Goal: Task Accomplishment & Management: Manage account settings

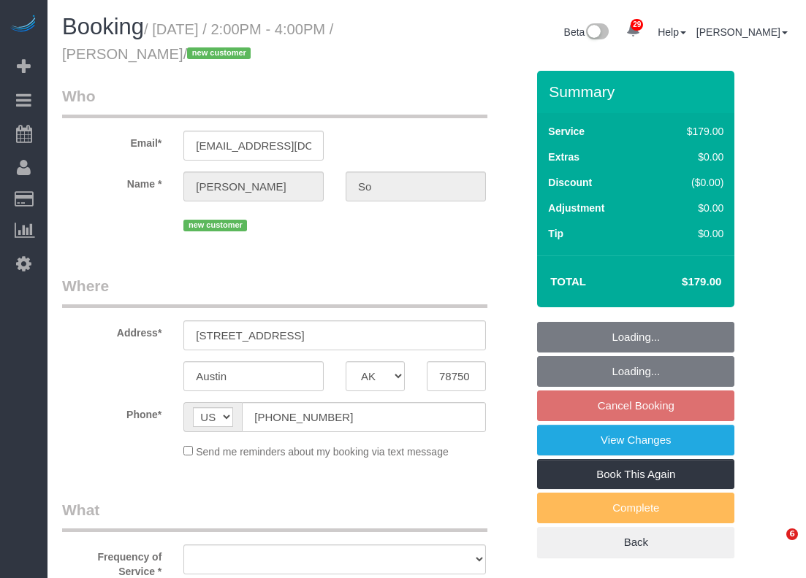
select select "[GEOGRAPHIC_DATA]"
select select "object:1935"
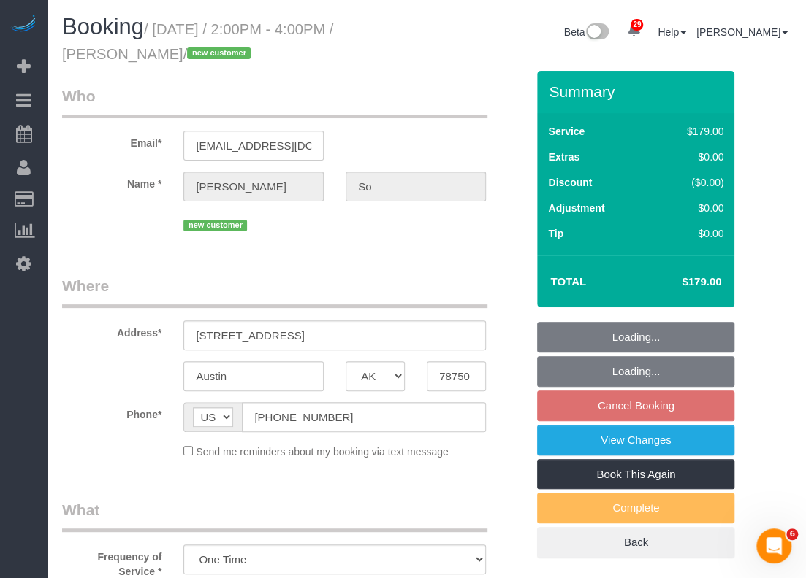
select select "string:fspay-4610f28b-5cbc-4170-86a1-65d3ca693649"
select select "3"
select select "spot25"
select select "object:2013"
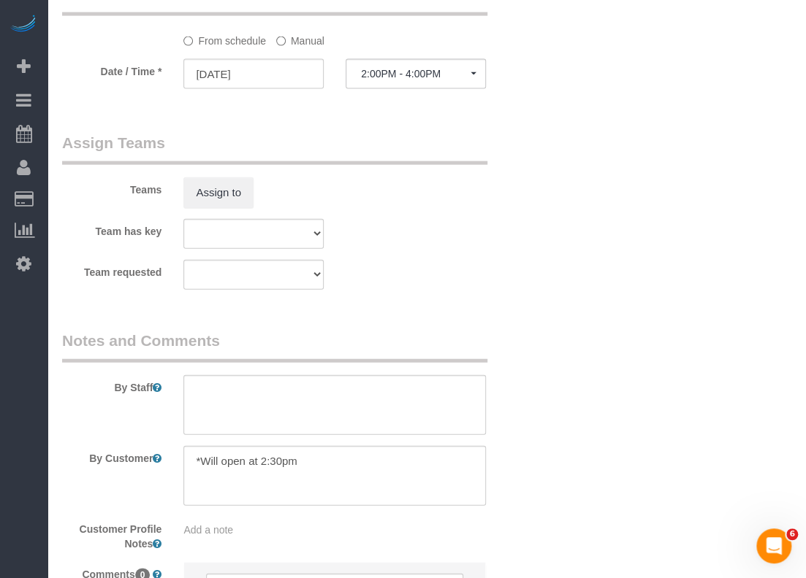
scroll to position [1544, 0]
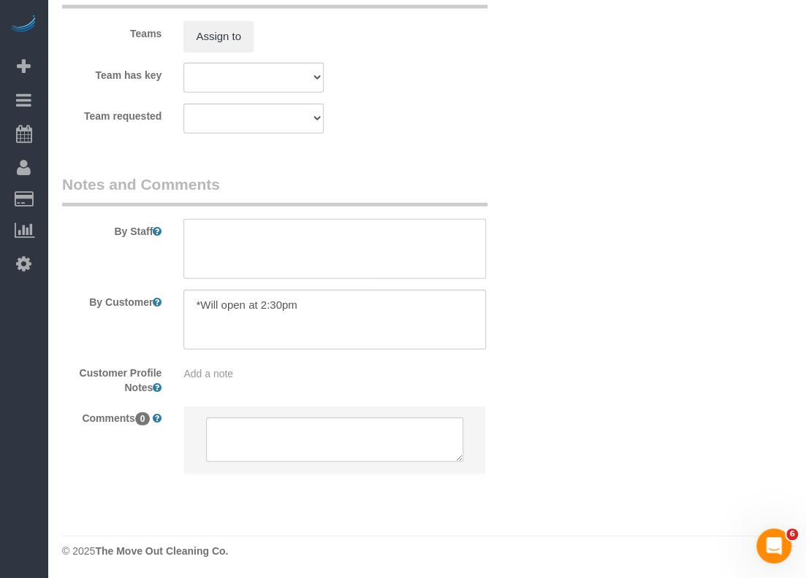
click at [340, 231] on textarea at bounding box center [334, 249] width 302 height 60
type textarea "Key 3"
click at [354, 298] on textarea at bounding box center [334, 320] width 302 height 60
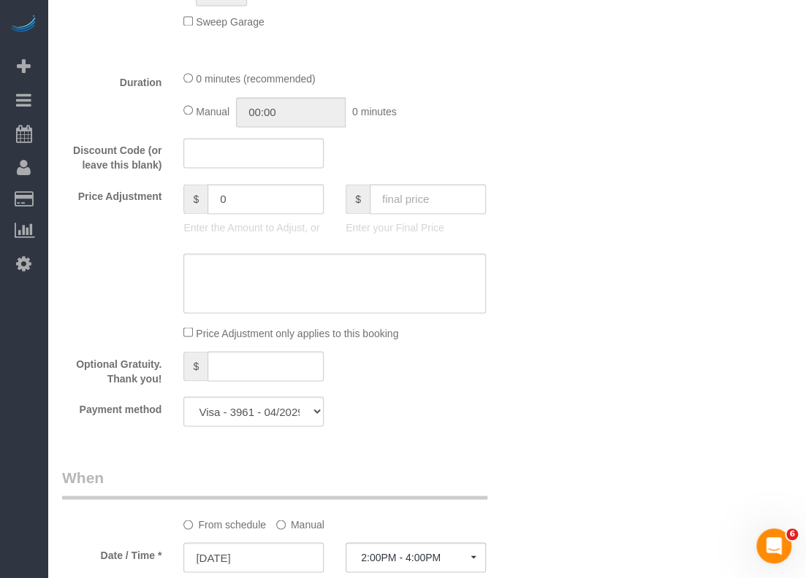
scroll to position [1033, 0]
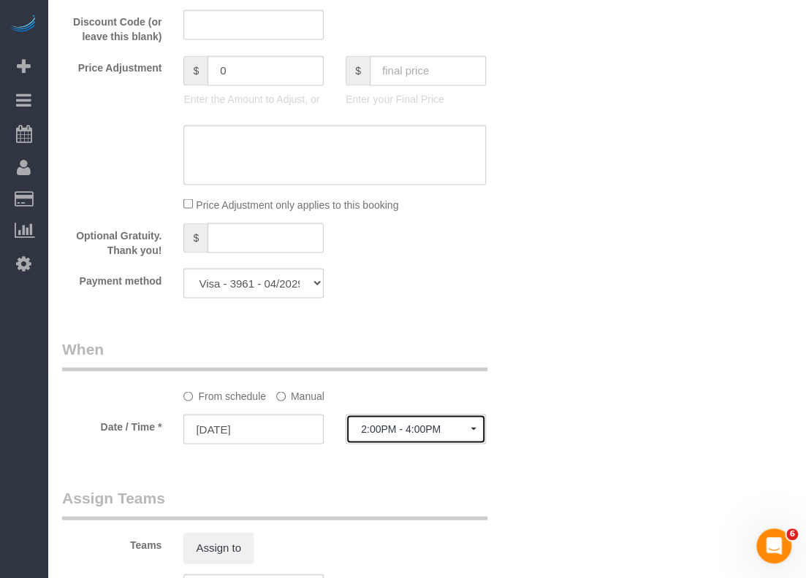
click at [379, 433] on span "2:00PM - 4:00PM" at bounding box center [416, 429] width 110 height 12
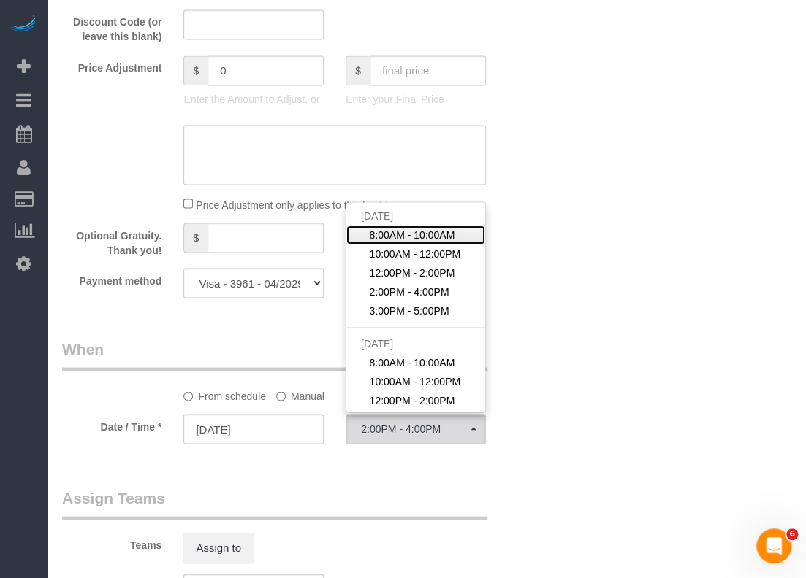
click at [409, 229] on span "8:00AM - 10:00AM" at bounding box center [412, 234] width 85 height 15
select select "spot22"
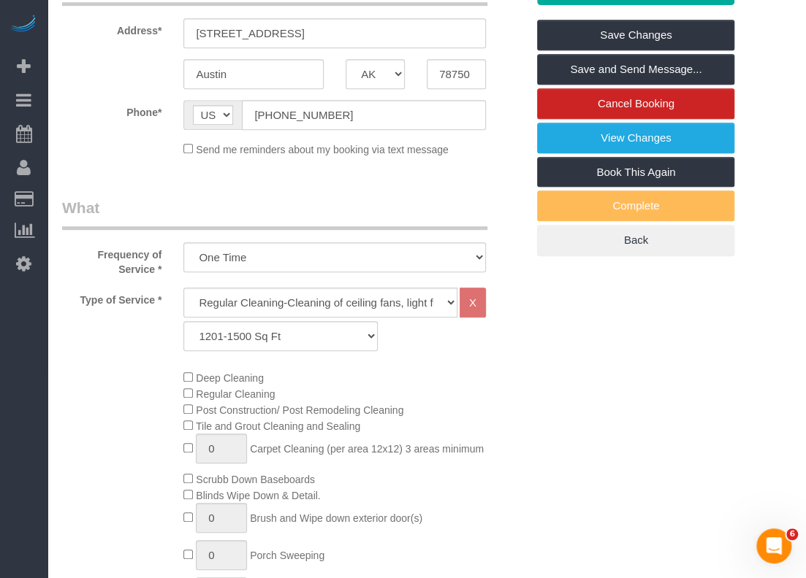
scroll to position [0, 0]
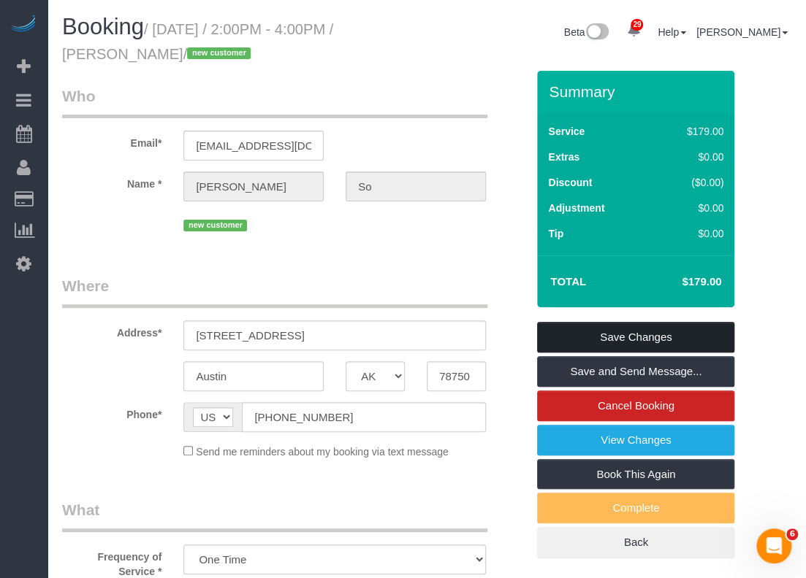
click at [595, 331] on link "Save Changes" at bounding box center [635, 337] width 197 height 31
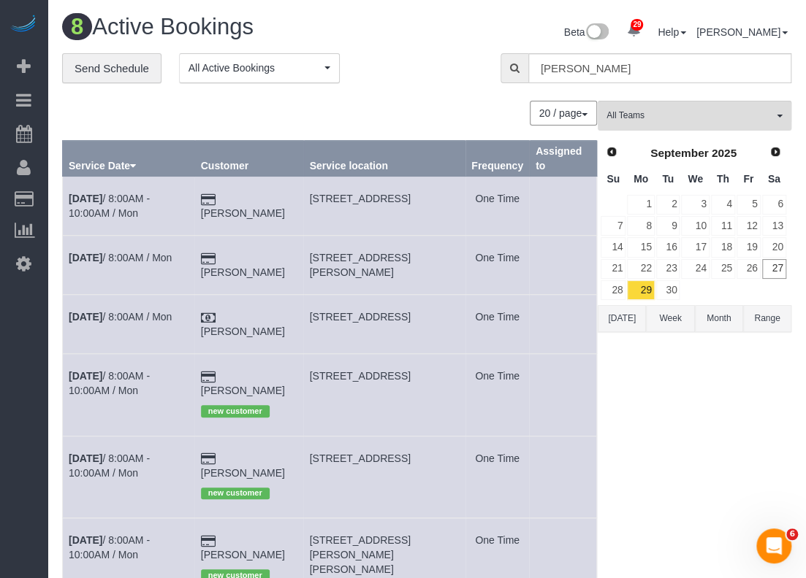
drag, startPoint x: 310, startPoint y: 437, endPoint x: 405, endPoint y: 445, distance: 96.0
click at [405, 445] on td "11603 Gunsmoke Cir, Austin, TX 78750" at bounding box center [384, 477] width 162 height 82
copy span "11603 Gunsmoke Cir"
click at [646, 478] on div "All Teams Remove Team Filters Test team Prev Next September 2025 Su Mo Tu We Th…" at bounding box center [694, 448] width 194 height 695
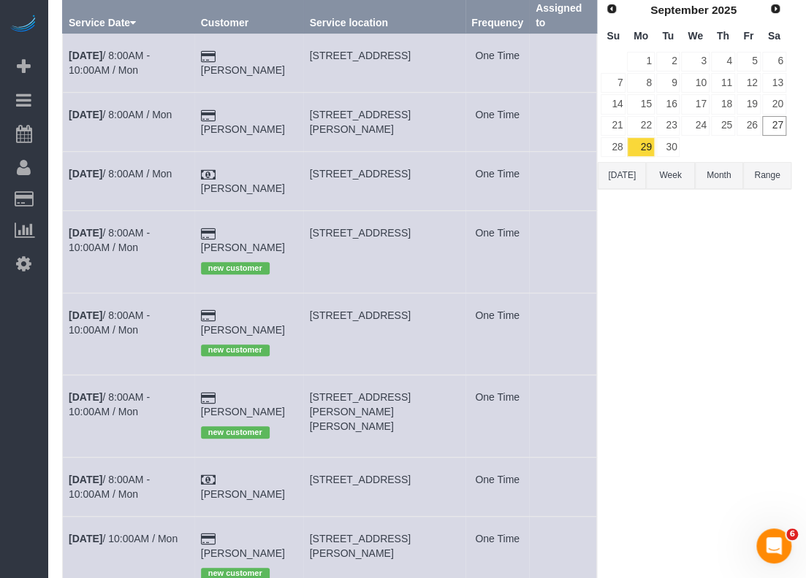
scroll to position [146, 0]
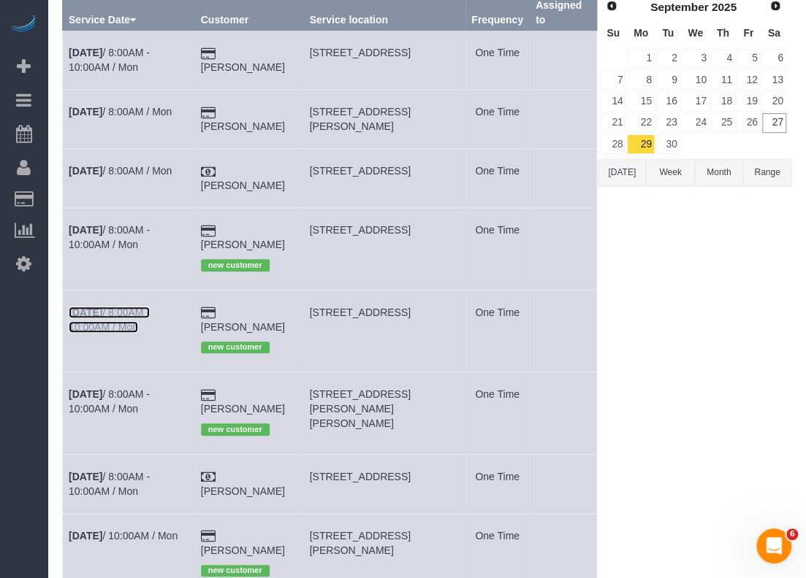
drag, startPoint x: 183, startPoint y: 305, endPoint x: 161, endPoint y: 294, distance: 23.5
click at [782, 117] on link "27" at bounding box center [774, 123] width 24 height 20
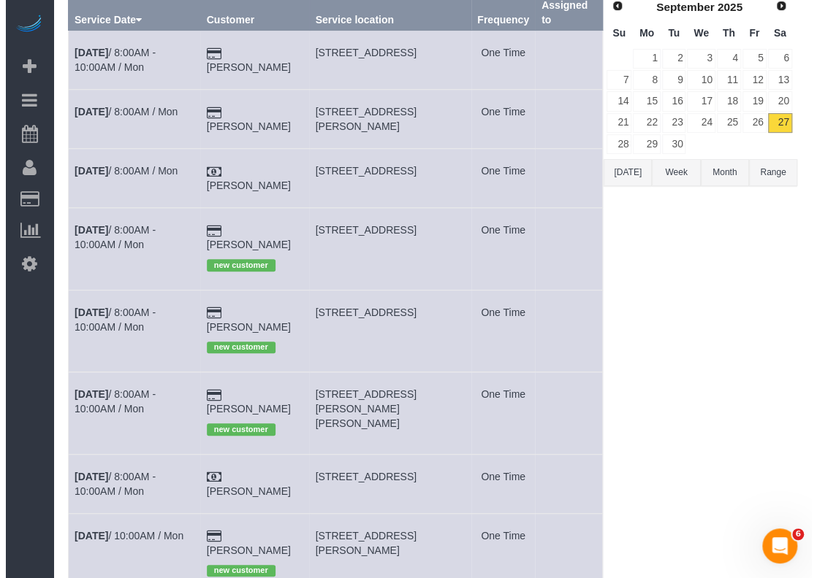
scroll to position [0, 0]
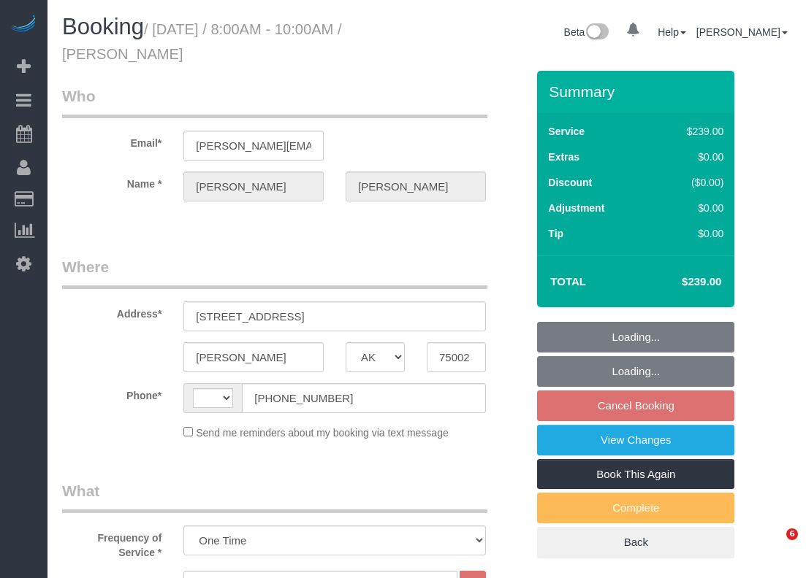
select select "[GEOGRAPHIC_DATA]"
select select "3"
select select "string:US"
select select "spot1"
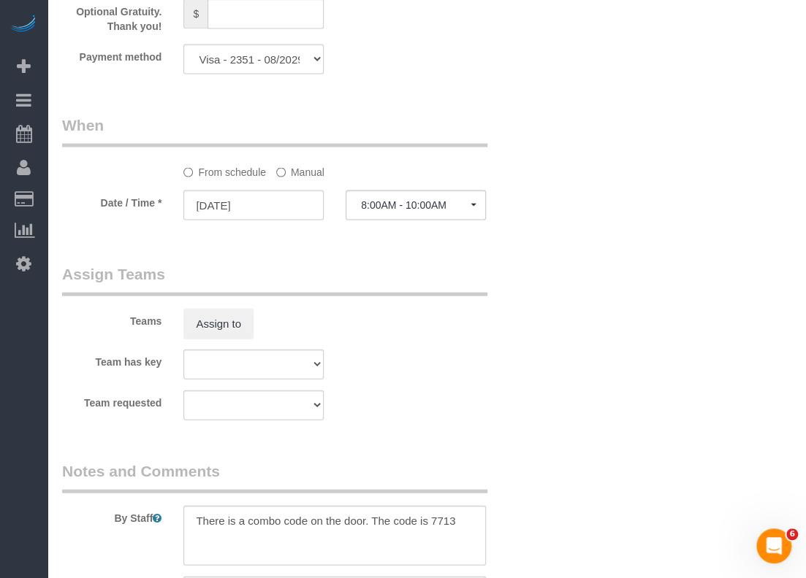
scroll to position [1315, 0]
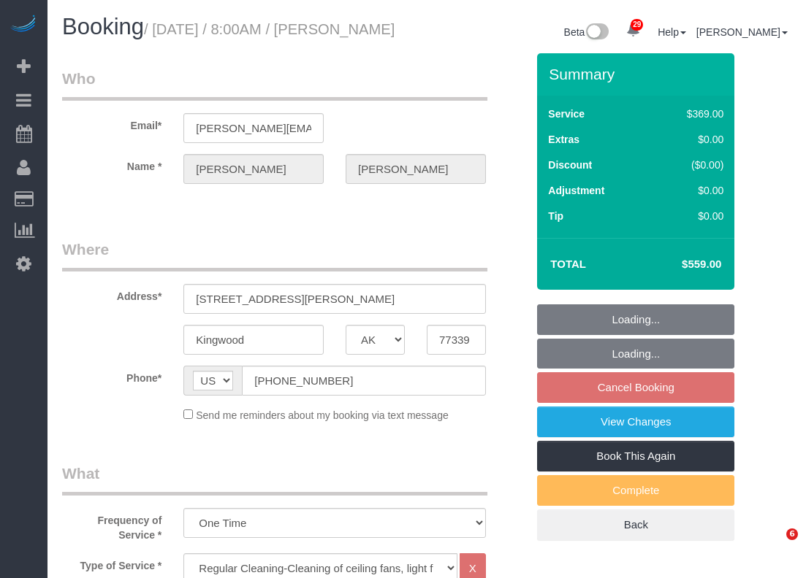
select select "[GEOGRAPHIC_DATA]"
select select "3"
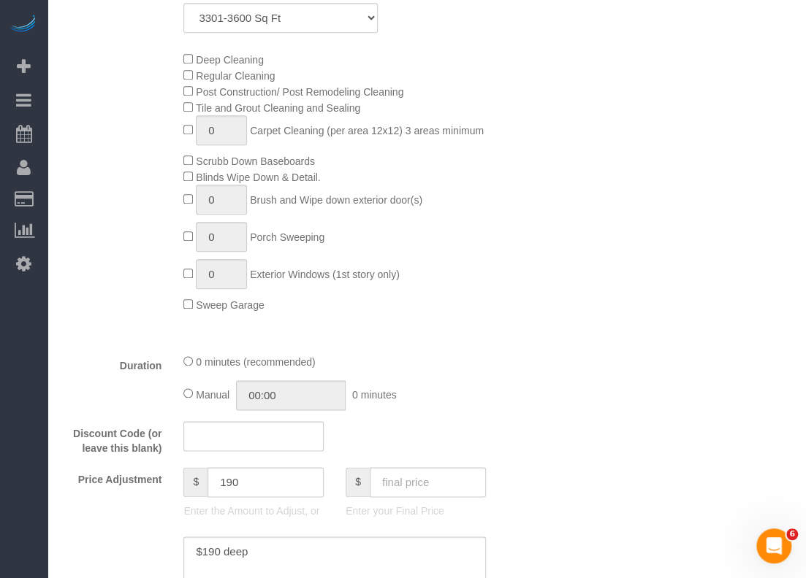
scroll to position [219, 0]
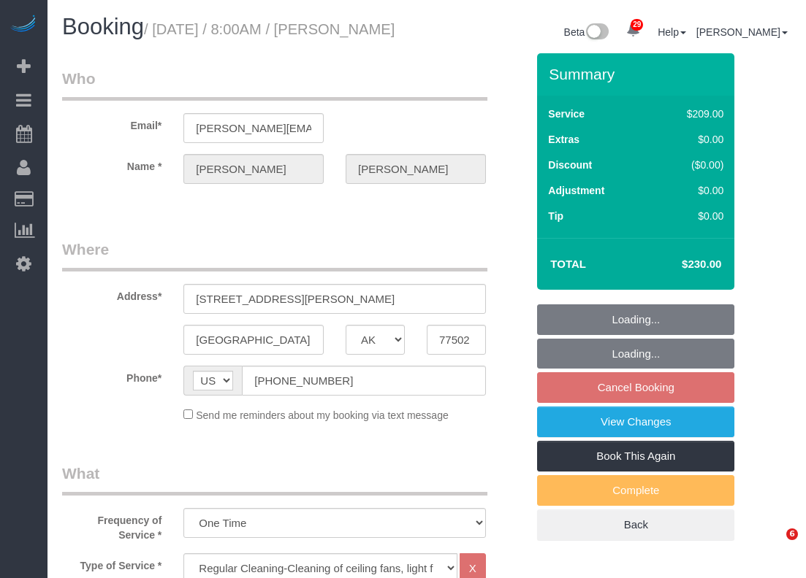
select select "[GEOGRAPHIC_DATA]"
select select "3"
select select "string:check"
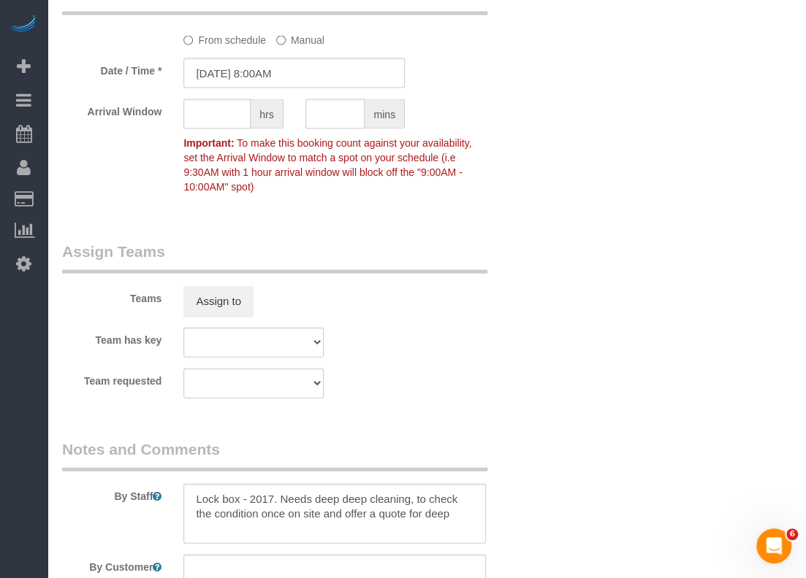
scroll to position [1461, 0]
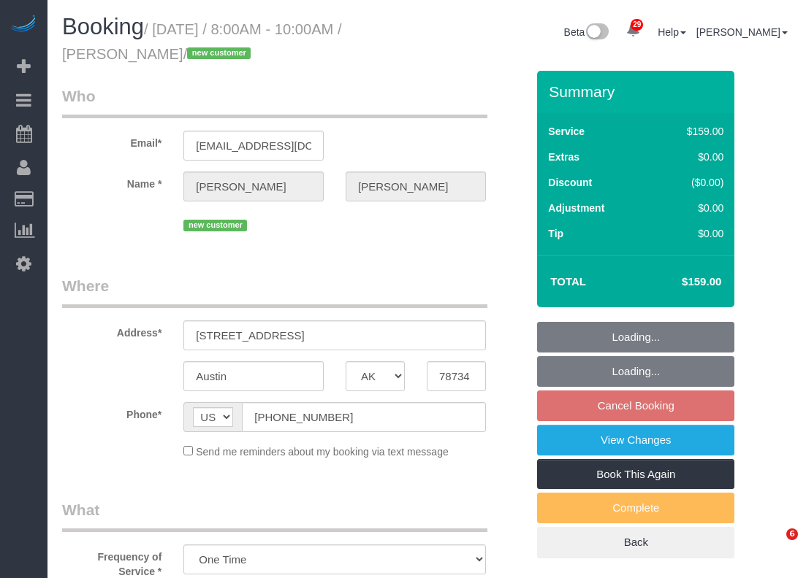
select select "[GEOGRAPHIC_DATA]"
select select "object:880"
select select "spot1"
select select "3"
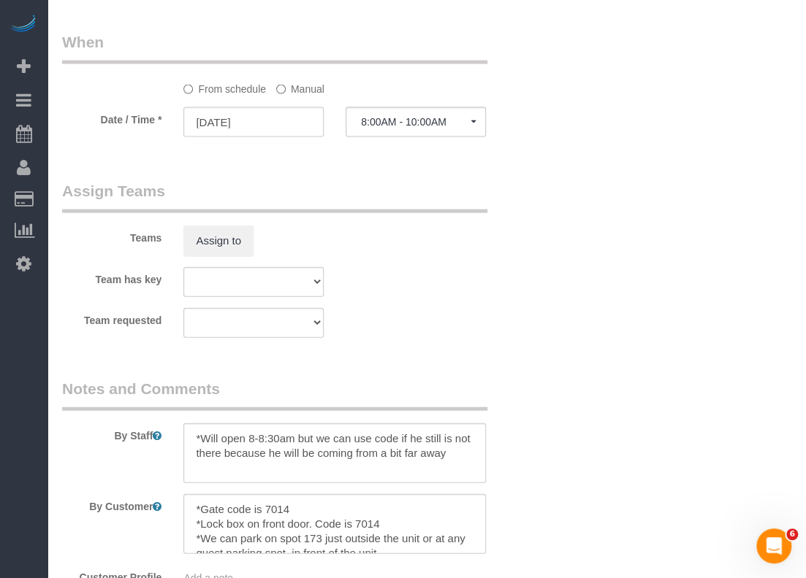
scroll to position [1528, 0]
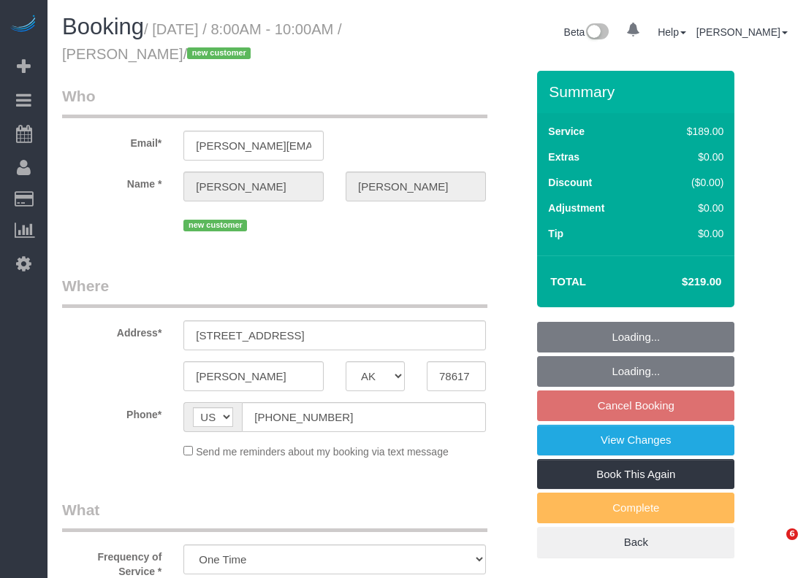
select select "[GEOGRAPHIC_DATA]"
select select "3"
select select "object:883"
select select "spot1"
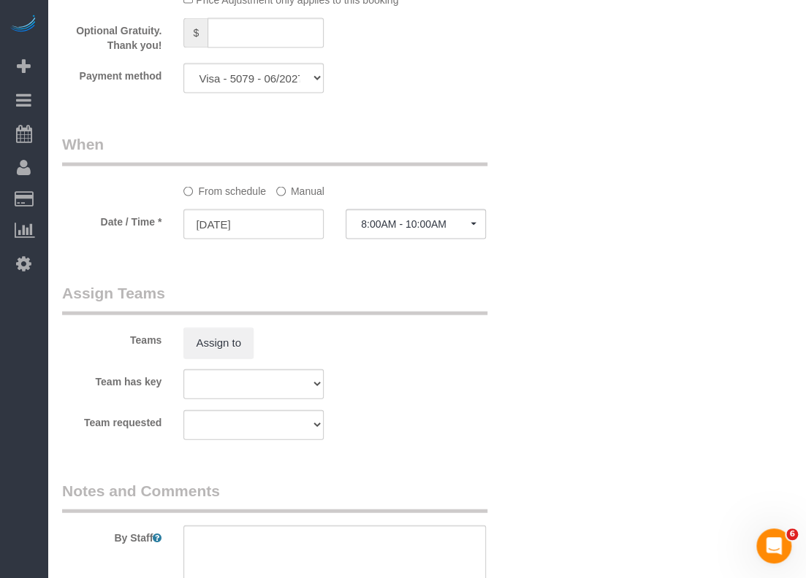
scroll to position [1315, 0]
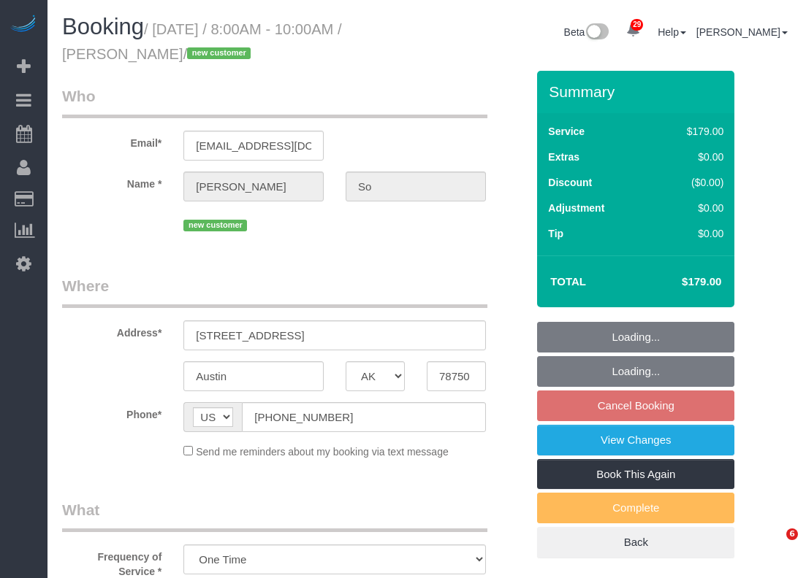
select select "[GEOGRAPHIC_DATA]"
select select "3"
select select "spot1"
select select "object:883"
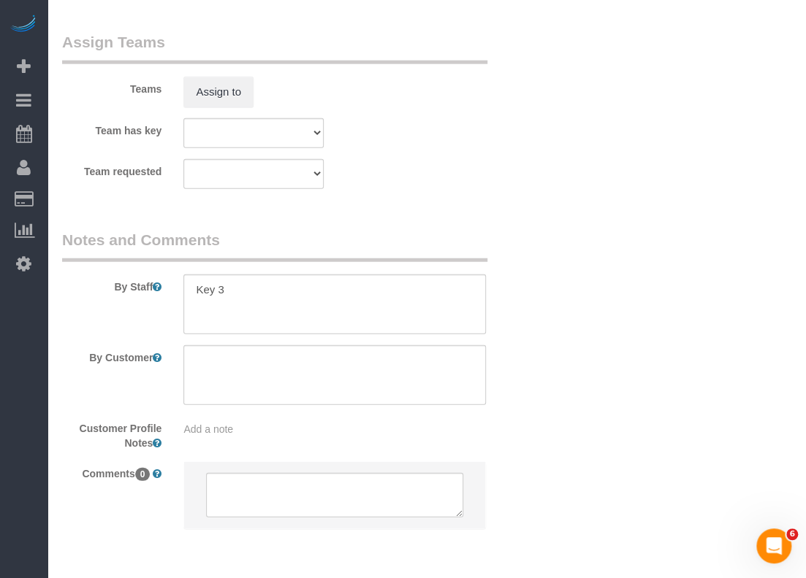
scroll to position [1534, 0]
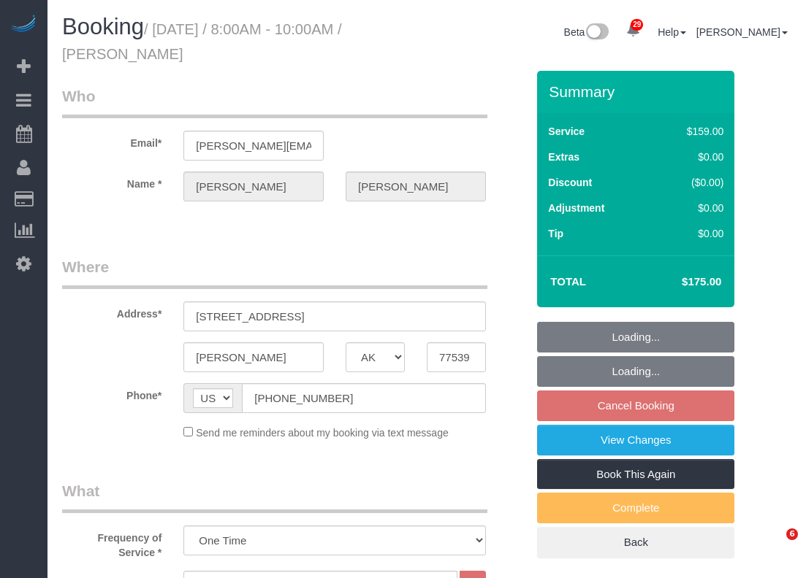
select select "[GEOGRAPHIC_DATA]"
select select "3"
select select "string:check"
select select "spot1"
select select "object:857"
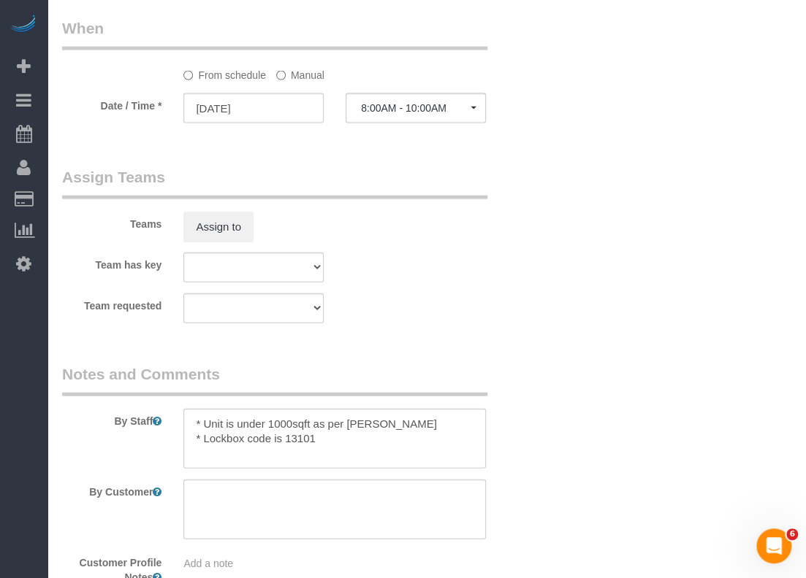
scroll to position [1461, 0]
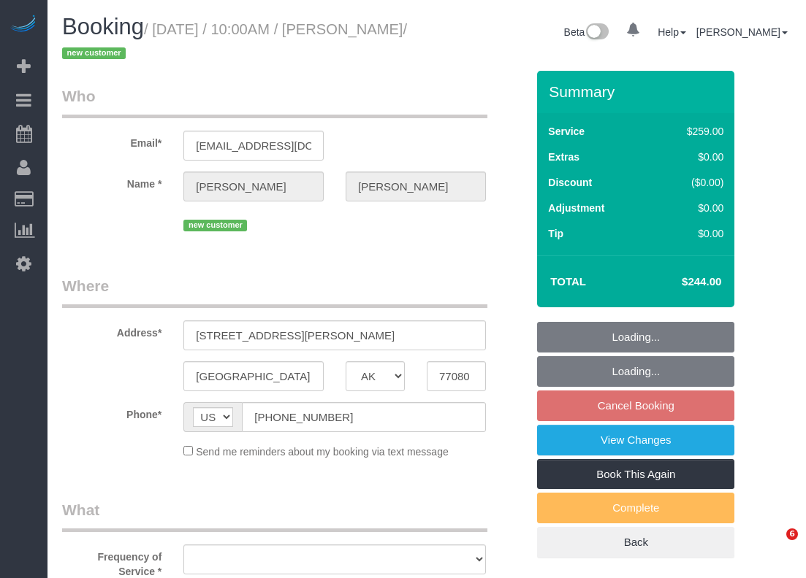
select select "[GEOGRAPHIC_DATA]"
select select "object:830"
select select "string:fspay-367614e5-fc39-4187-9f60-78c602dfa40d"
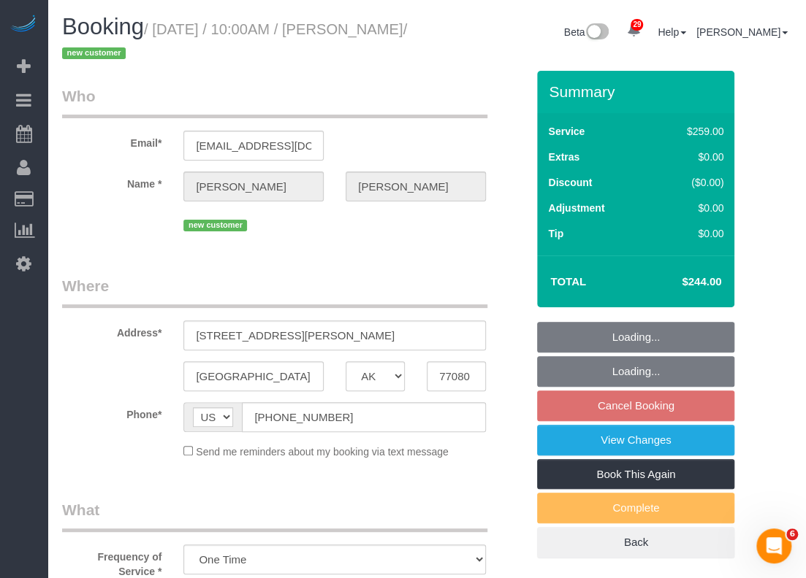
select select "3"
select select "object:892"
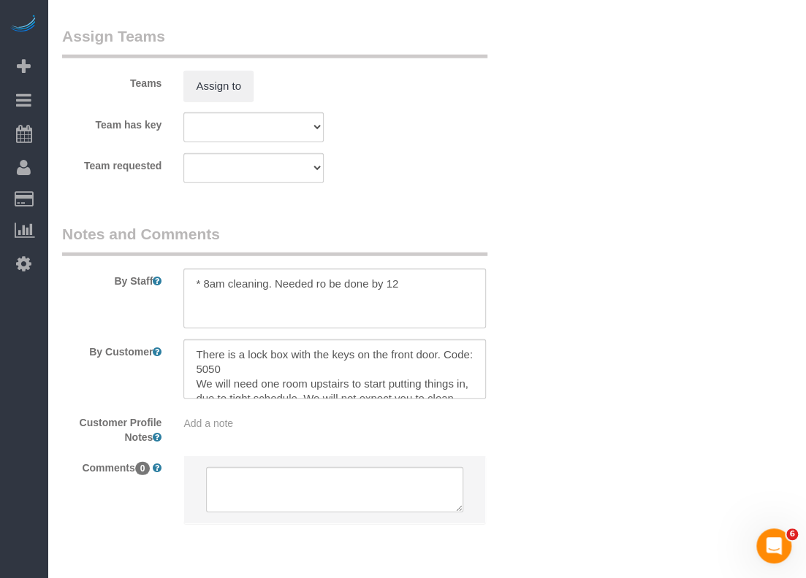
scroll to position [1654, 0]
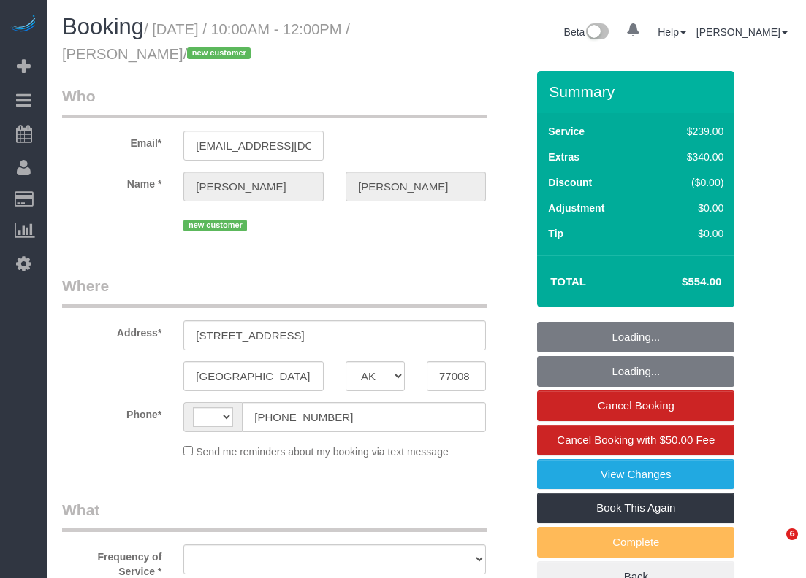
select select "[GEOGRAPHIC_DATA]"
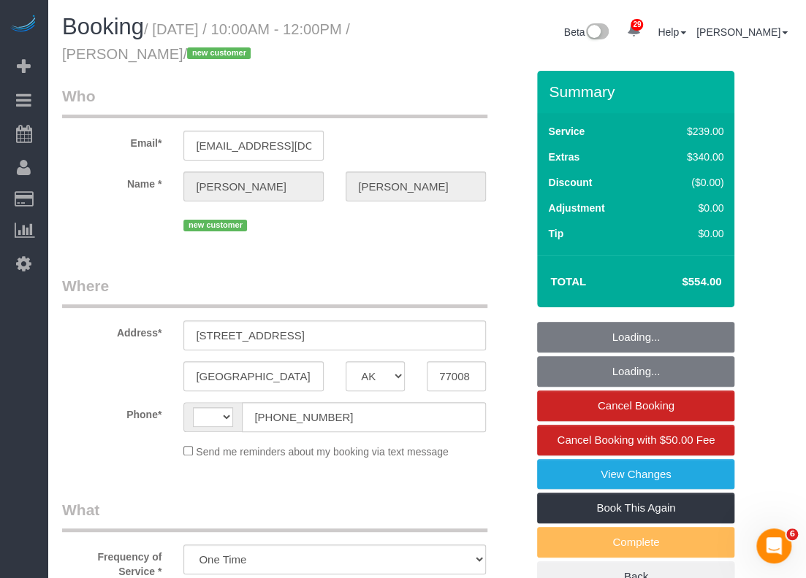
select select "object:563"
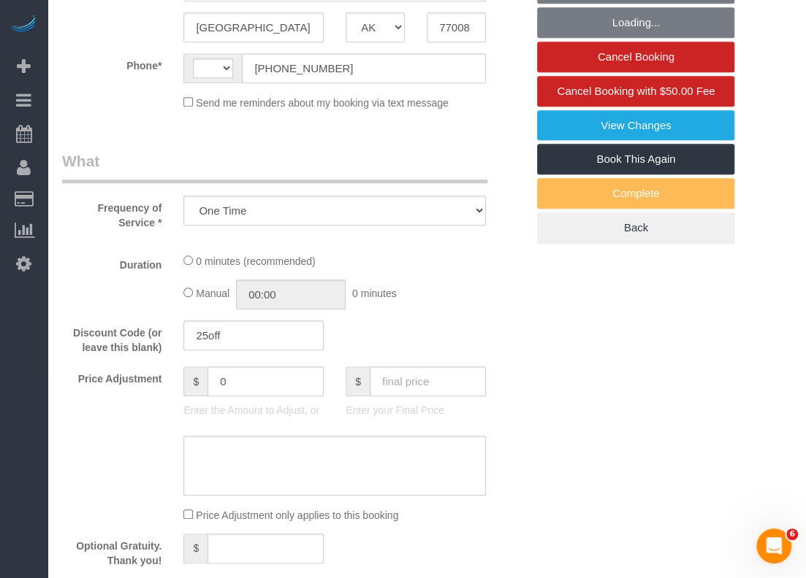
select select "string:[GEOGRAPHIC_DATA]"
select select "string:fspay-7b152e85-a54b-41a6-b25f-94f210529512"
select select "spot1"
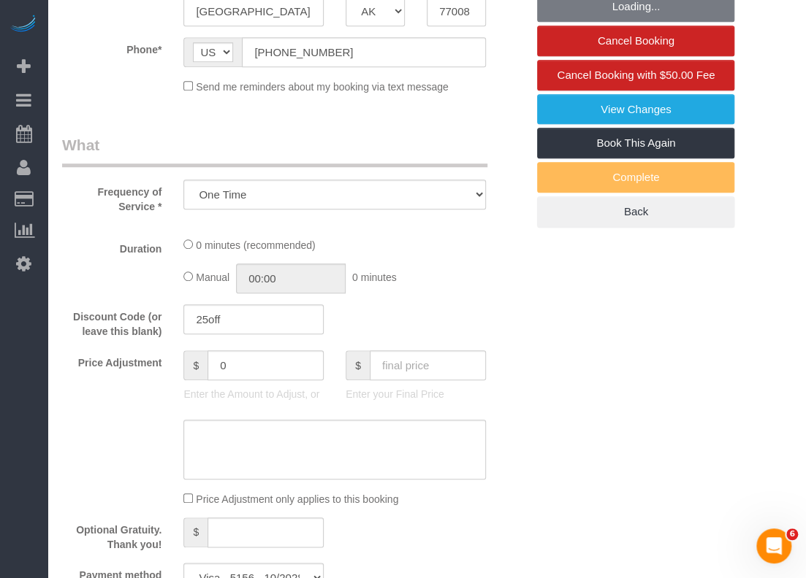
select select "3"
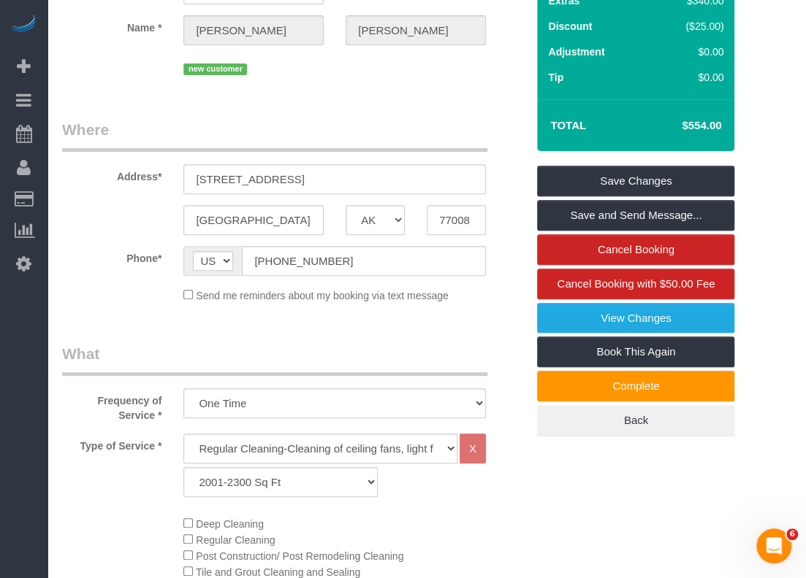
scroll to position [0, 0]
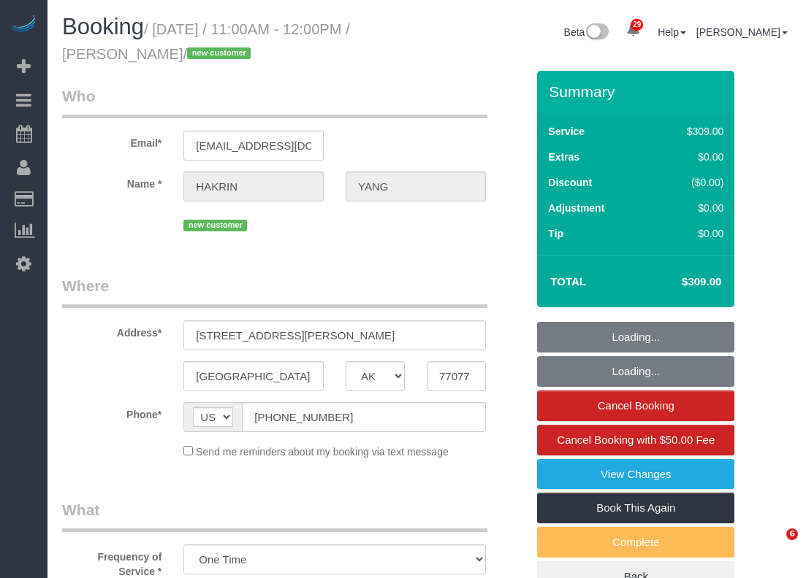
select select "[GEOGRAPHIC_DATA]"
select select "3"
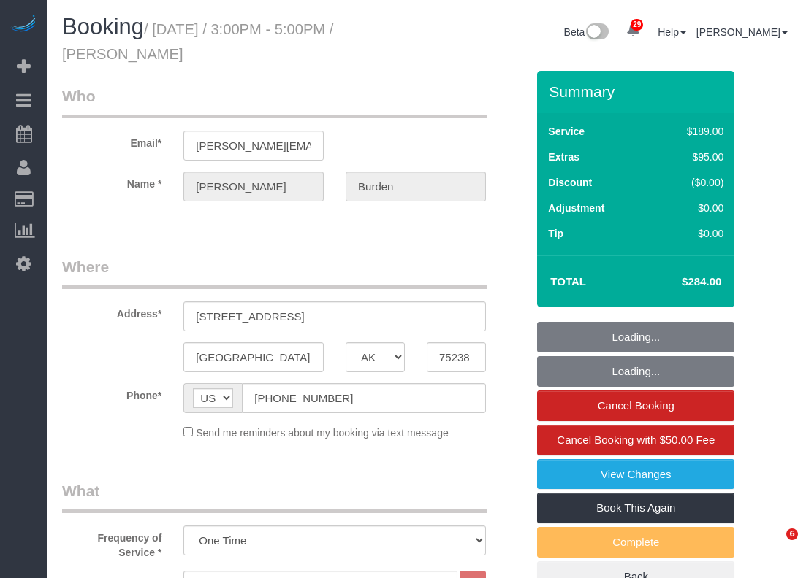
select select "[GEOGRAPHIC_DATA]"
select select "3"
select select "string:fspay-2990e213-5394-435b-a7b3-8fa2191b625a"
select select "object:878"
select select "spot1"
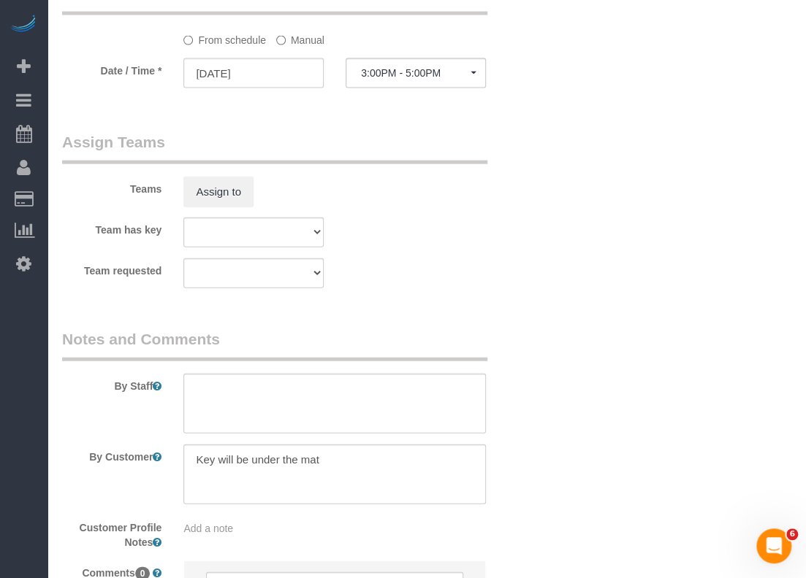
scroll to position [1524, 0]
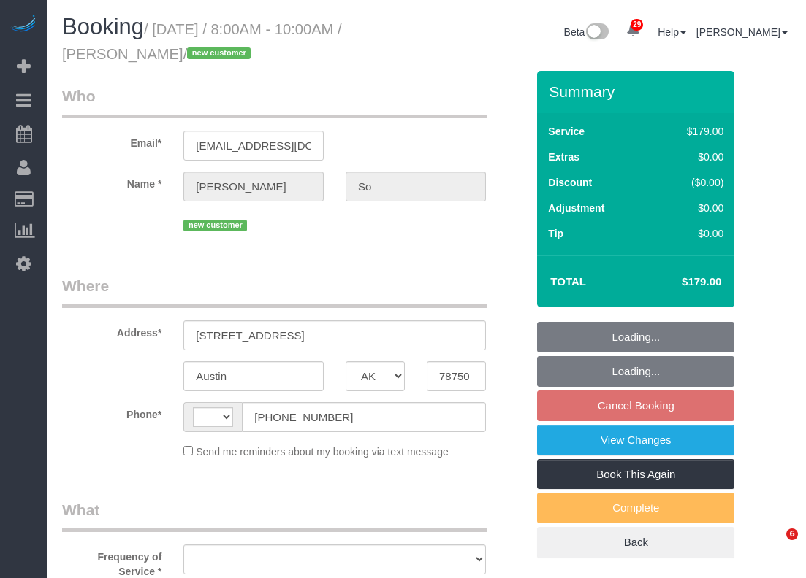
select select "[GEOGRAPHIC_DATA]"
select select "object:812"
select select "string:fspay-4610f28b-5cbc-4170-86a1-65d3ca693649"
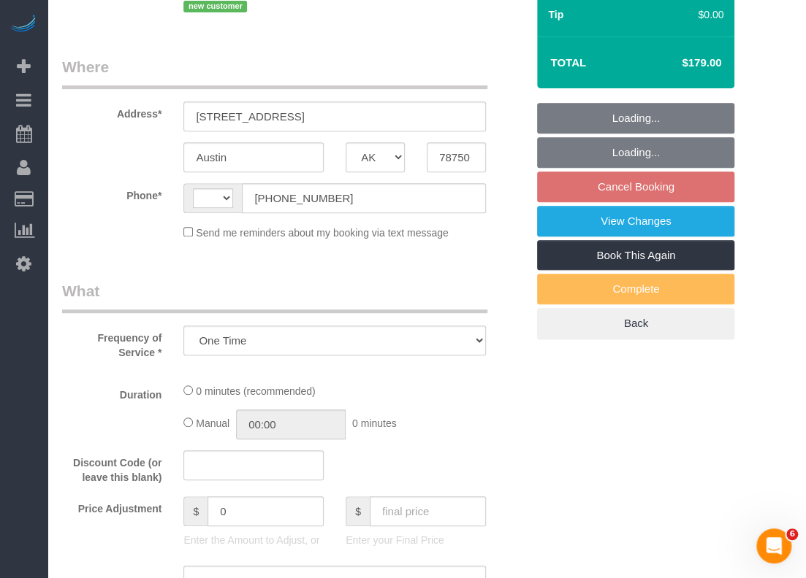
select select "object:824"
select select "string:[GEOGRAPHIC_DATA]"
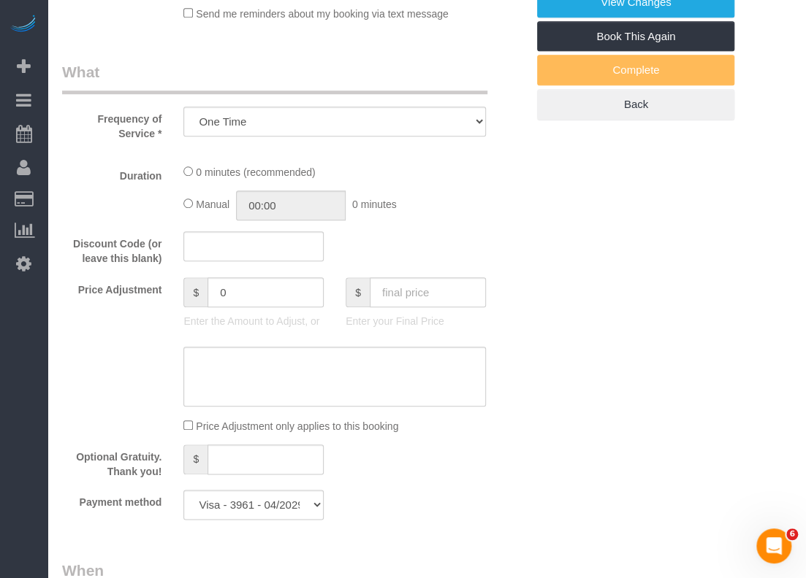
select select "3"
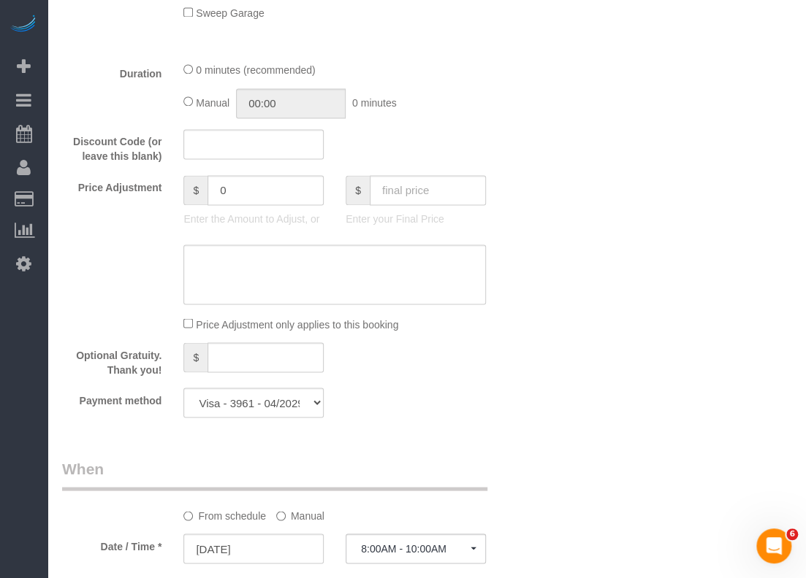
scroll to position [1023, 0]
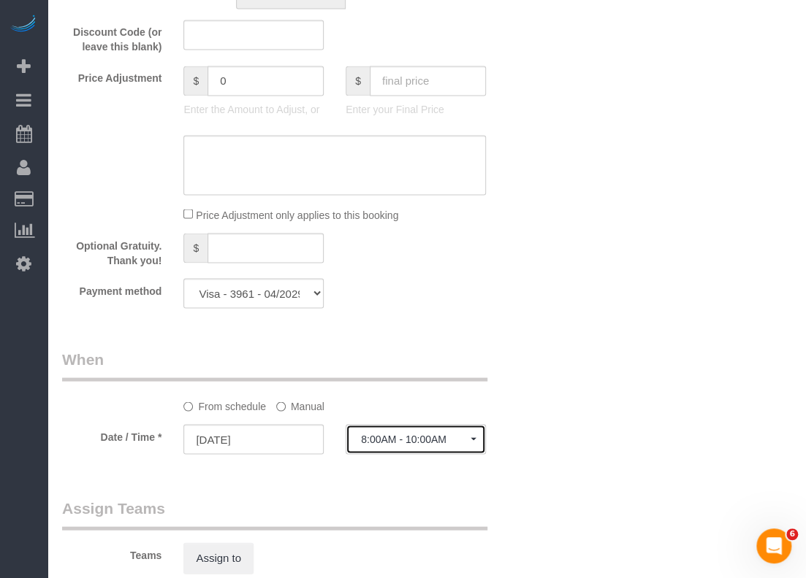
click at [381, 438] on span "8:00AM - 10:00AM" at bounding box center [416, 439] width 110 height 12
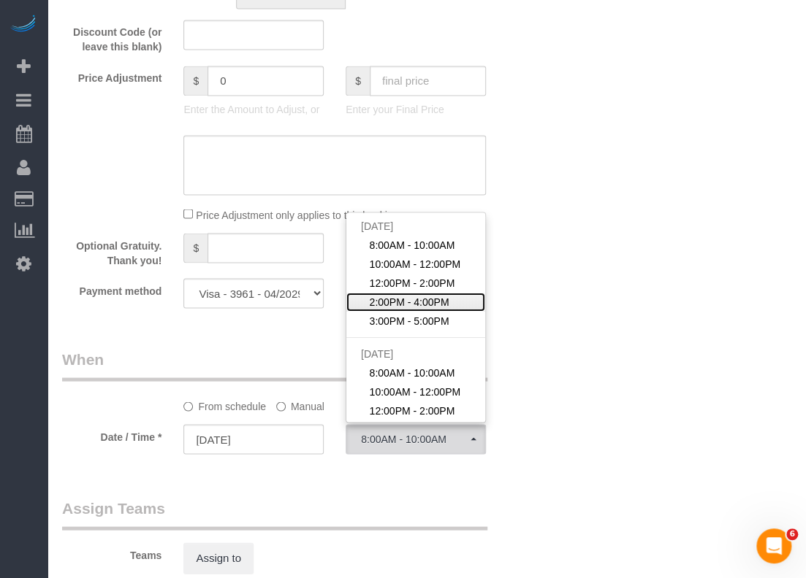
click at [412, 298] on span "2:00PM - 4:00PM" at bounding box center [410, 301] width 80 height 15
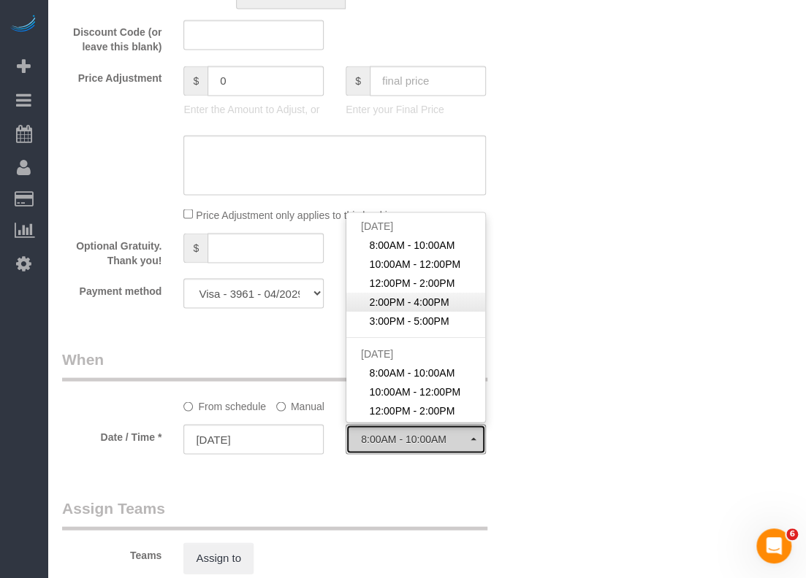
select select "spot4"
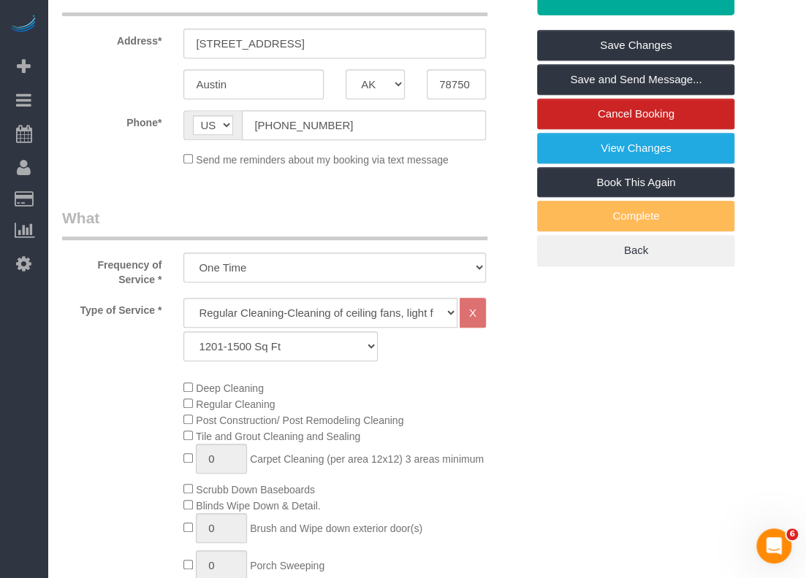
scroll to position [0, 0]
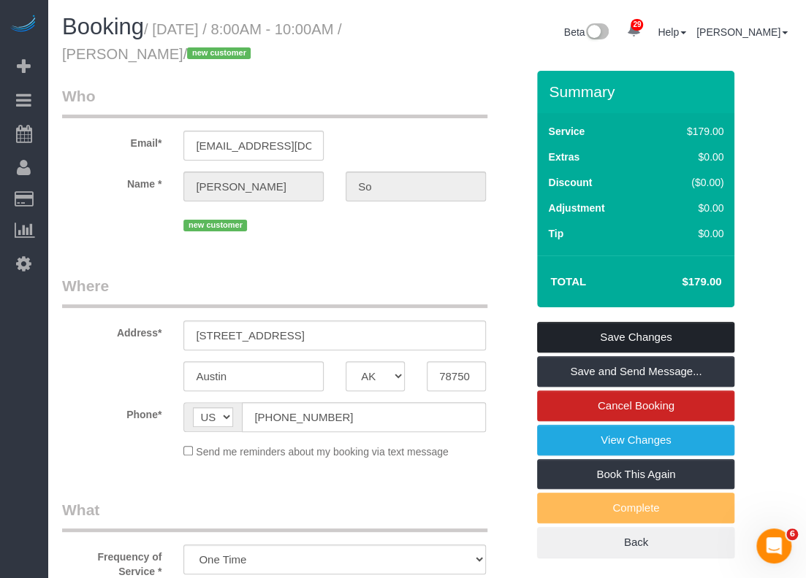
click at [574, 340] on link "Save Changes" at bounding box center [635, 337] width 197 height 31
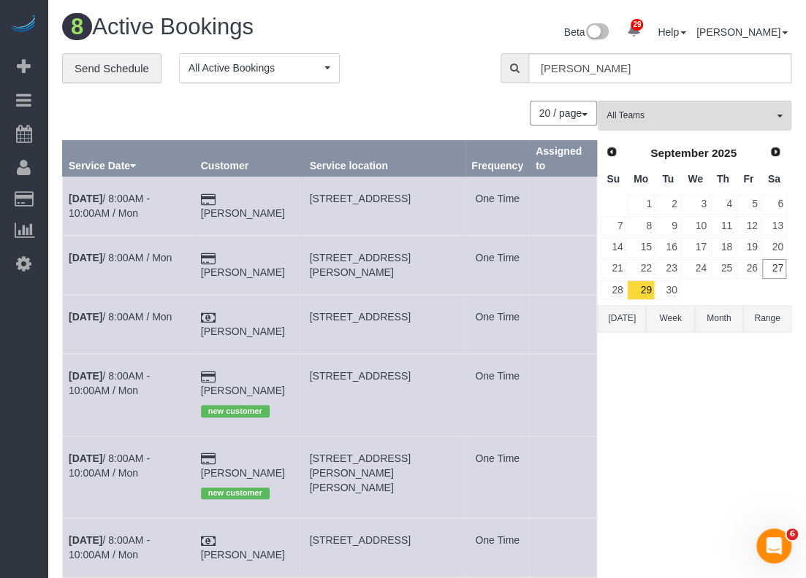
drag, startPoint x: 310, startPoint y: 259, endPoint x: 410, endPoint y: 275, distance: 102.1
click at [410, 275] on td "2903 Woods Estates Dr,, Kingwood, TX 77339" at bounding box center [384, 265] width 162 height 59
copy span "2903 Woods Estates Dr,, Kingwood, TX 77339"
click at [164, 259] on link "Sep 29th / 8:00AM / Mon" at bounding box center [120, 258] width 103 height 12
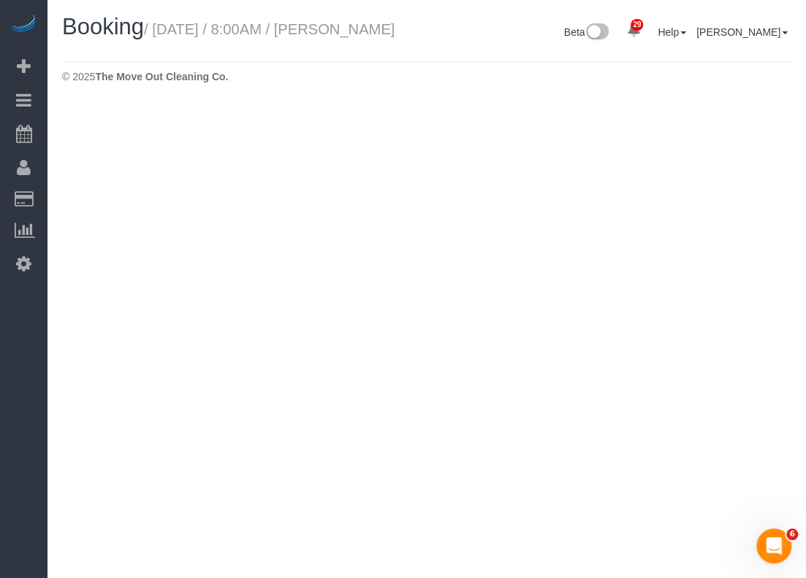
select select "[GEOGRAPHIC_DATA]"
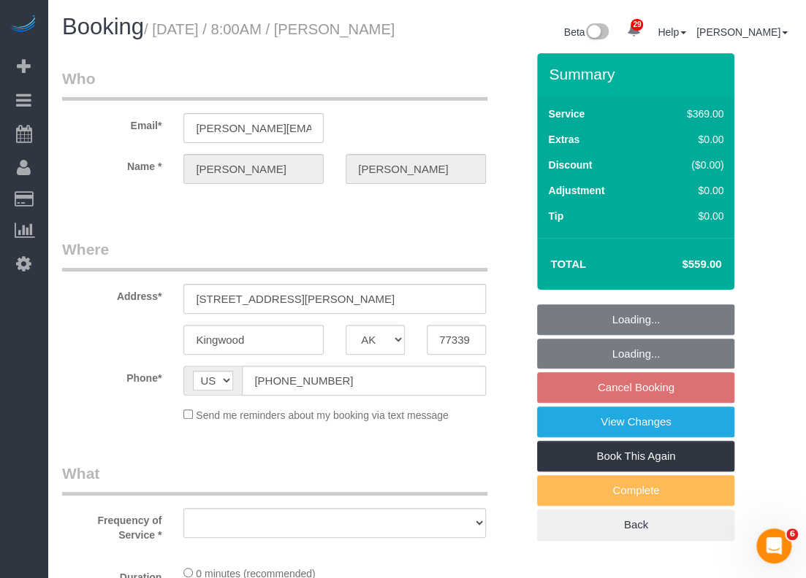
select select "object:1631"
select select "string:fspay-5f9d37c2-99f9-42c9-a91e-ba06f310703a"
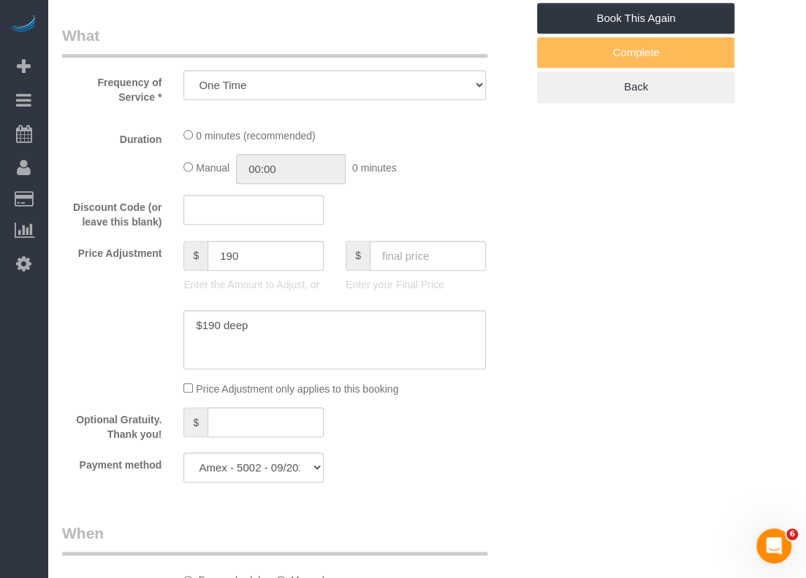
select select "object:1632"
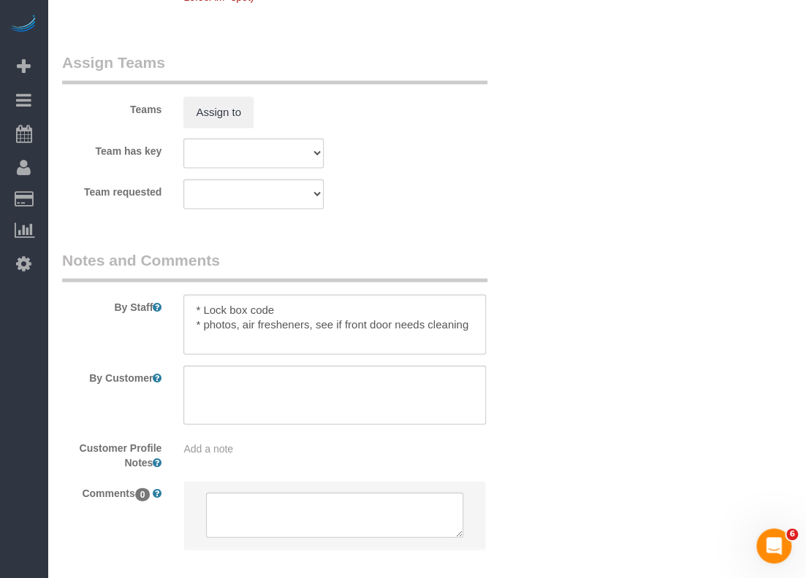
select select "3"
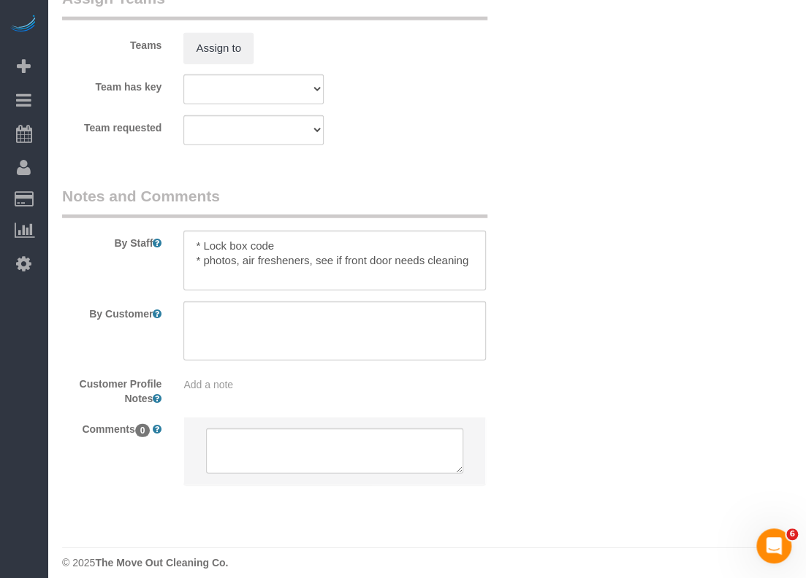
scroll to position [1616, 0]
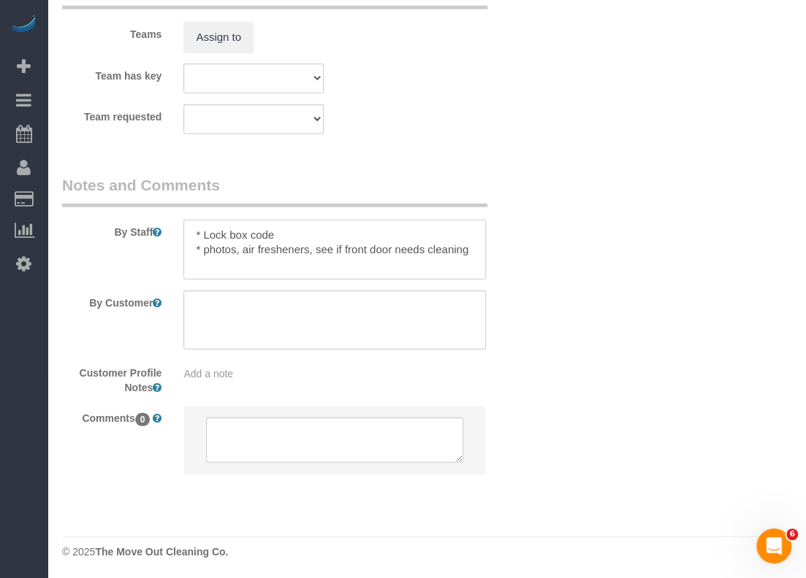
click at [280, 248] on textarea at bounding box center [334, 250] width 302 height 60
paste textarea "1822"
click at [280, 249] on textarea at bounding box center [334, 250] width 302 height 60
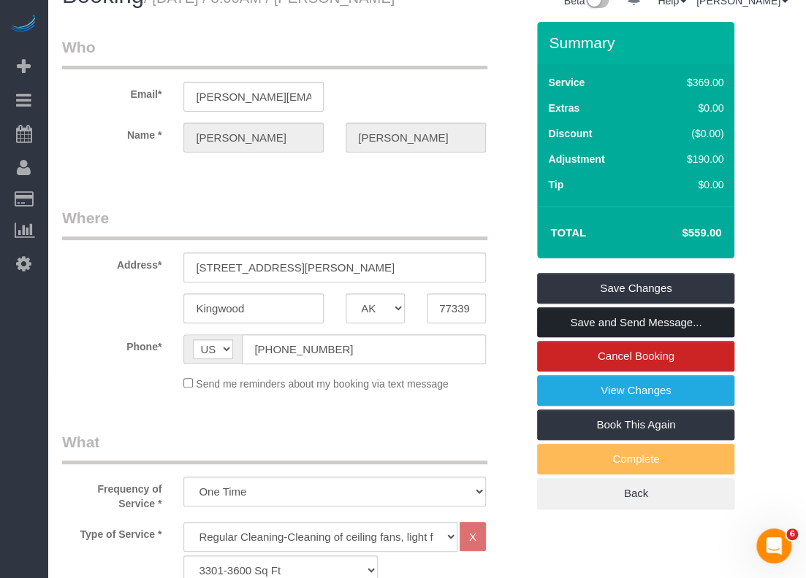
scroll to position [0, 0]
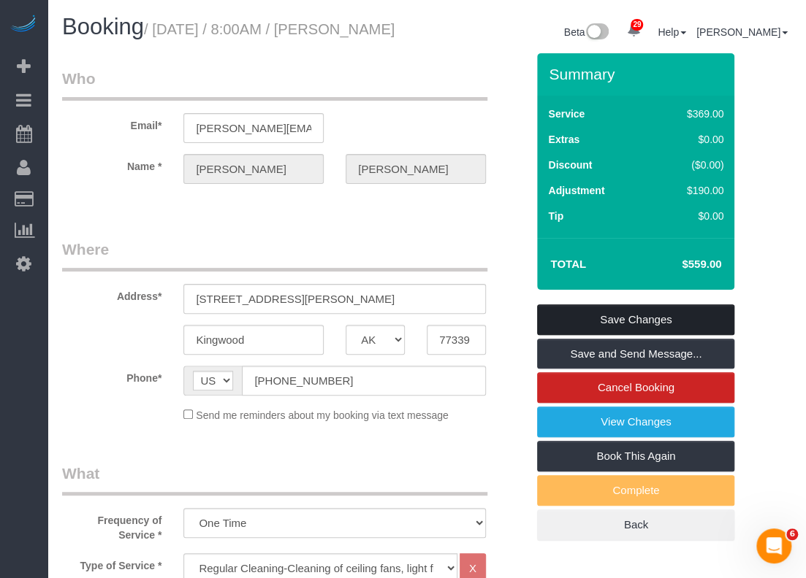
type textarea "* Lock box code 1822 * photos, air fresheners, see if front door needs cleaning"
click at [599, 335] on link "Save Changes" at bounding box center [635, 320] width 197 height 31
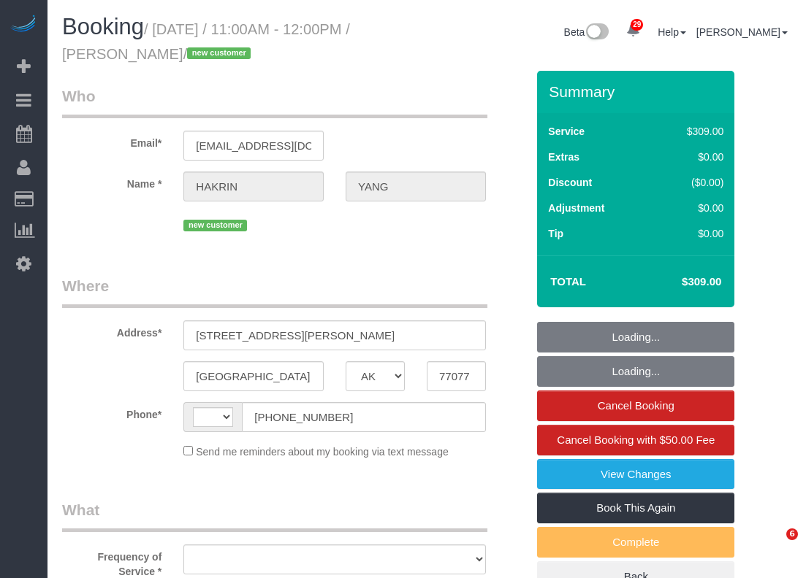
select select "[GEOGRAPHIC_DATA]"
select select "string:fspay-e3d7d290-8163-4fb4-99a4-4a55a8ac3584"
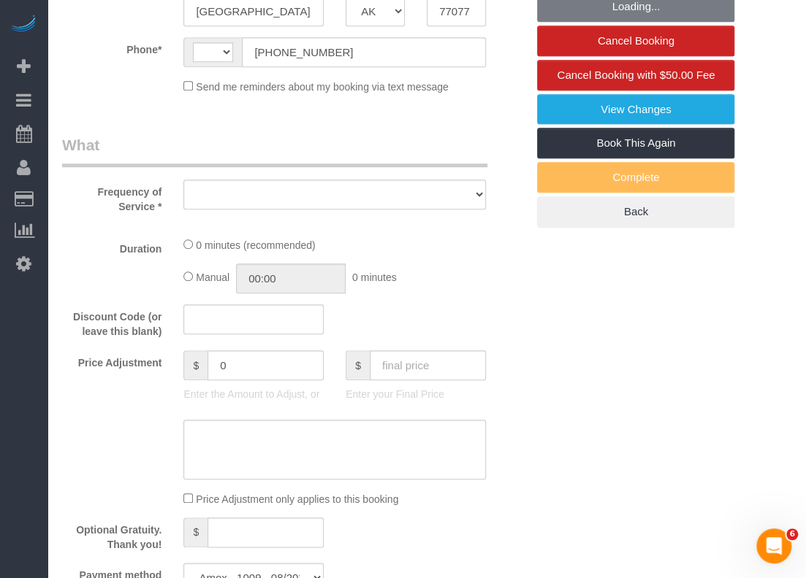
select select "string:[GEOGRAPHIC_DATA]"
select select "object:1063"
select select "3"
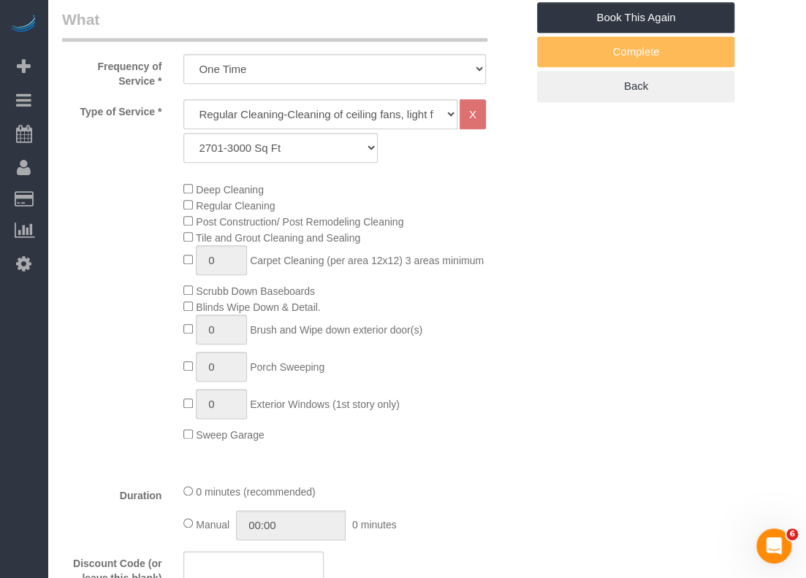
select select "object:1139"
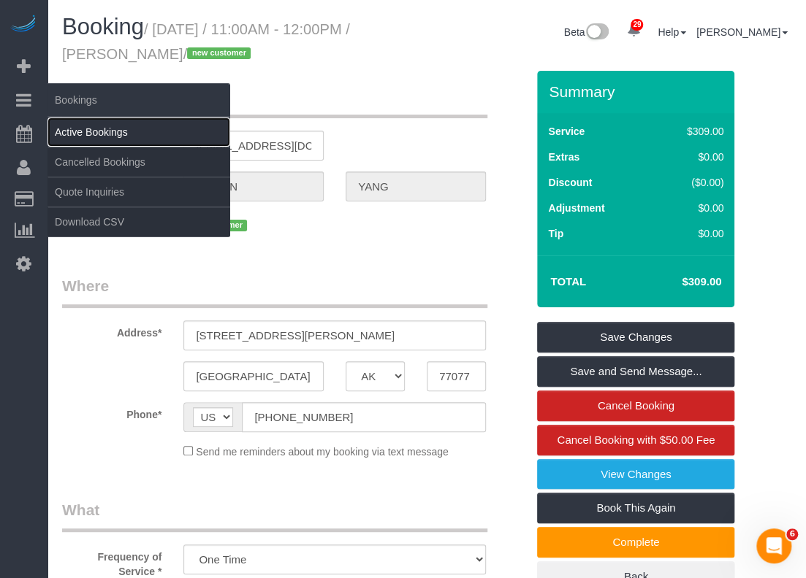
click at [62, 131] on link "Active Bookings" at bounding box center [138, 132] width 183 height 29
